Goal: Task Accomplishment & Management: Manage account settings

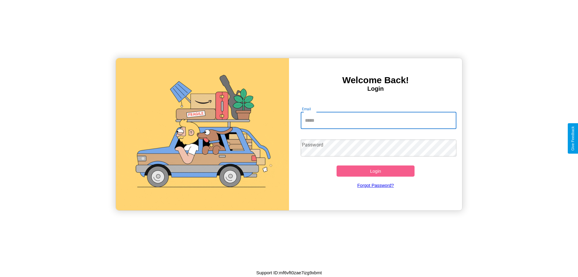
click at [378, 120] on input "Email" at bounding box center [379, 120] width 156 height 17
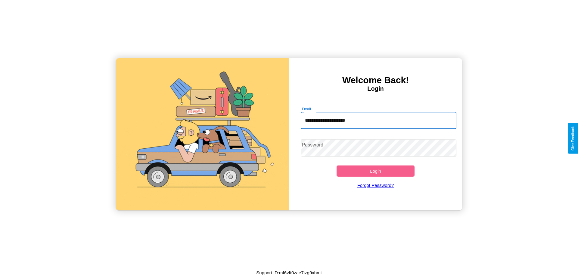
type input "**********"
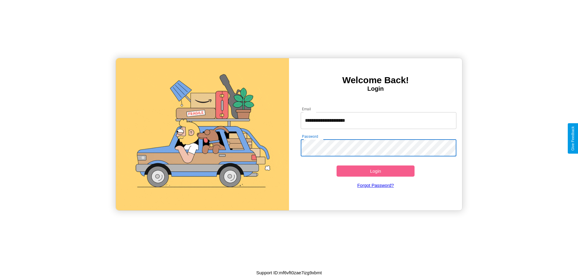
click at [375, 171] on button "Login" at bounding box center [376, 170] width 78 height 11
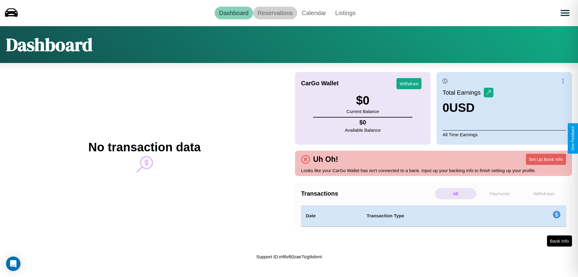
click at [275, 13] on link "Reservations" at bounding box center [275, 13] width 44 height 13
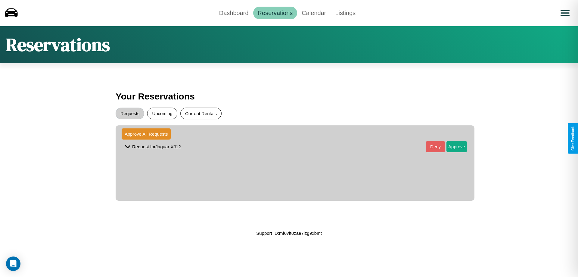
click at [201, 113] on button "Current Rentals" at bounding box center [200, 113] width 41 height 12
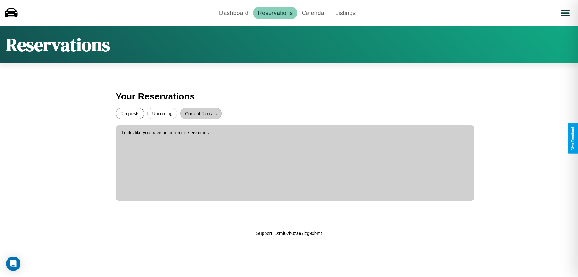
click at [130, 113] on button "Requests" at bounding box center [130, 113] width 29 height 12
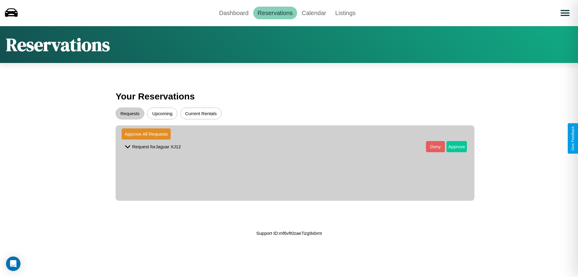
click at [452, 146] on button "Approve" at bounding box center [456, 146] width 20 height 11
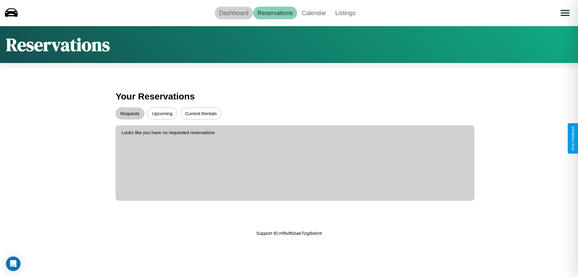
click at [234, 13] on link "Dashboard" at bounding box center [234, 13] width 39 height 13
